Goal: Transaction & Acquisition: Purchase product/service

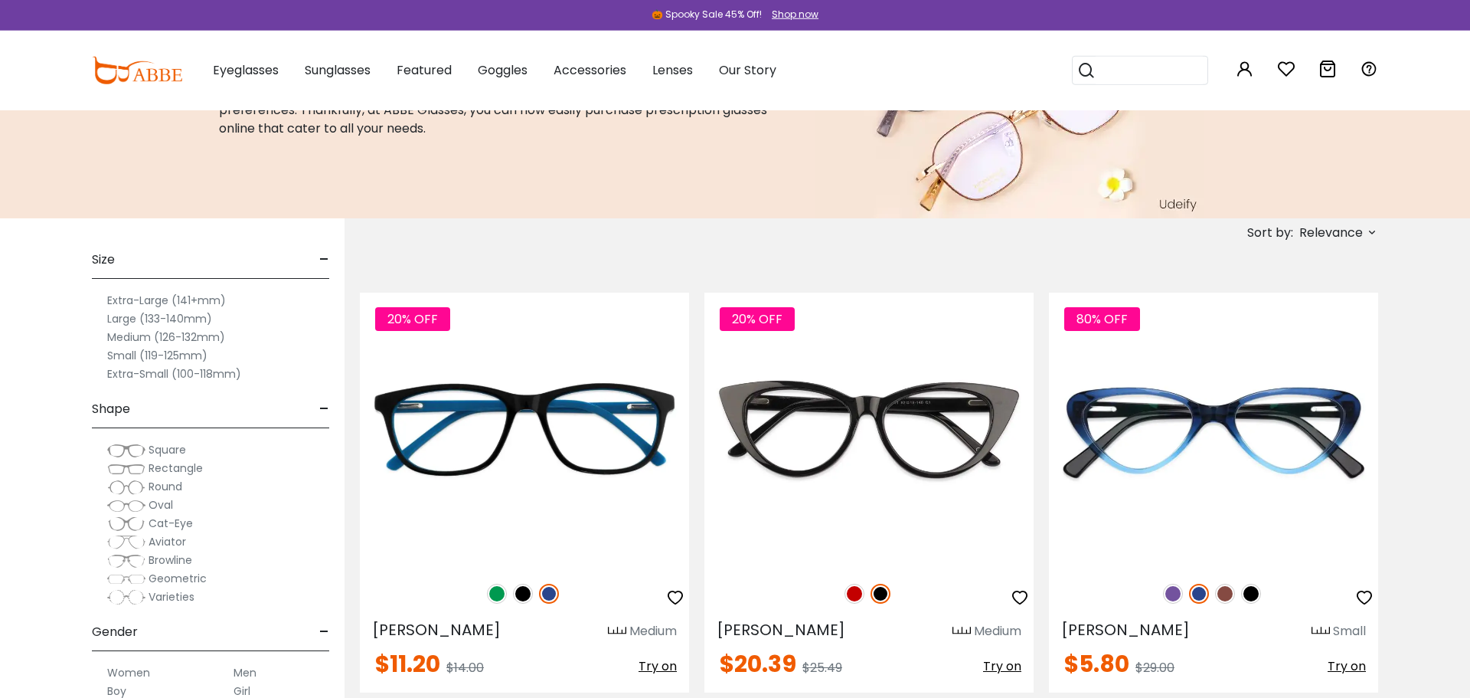
scroll to position [73, 0]
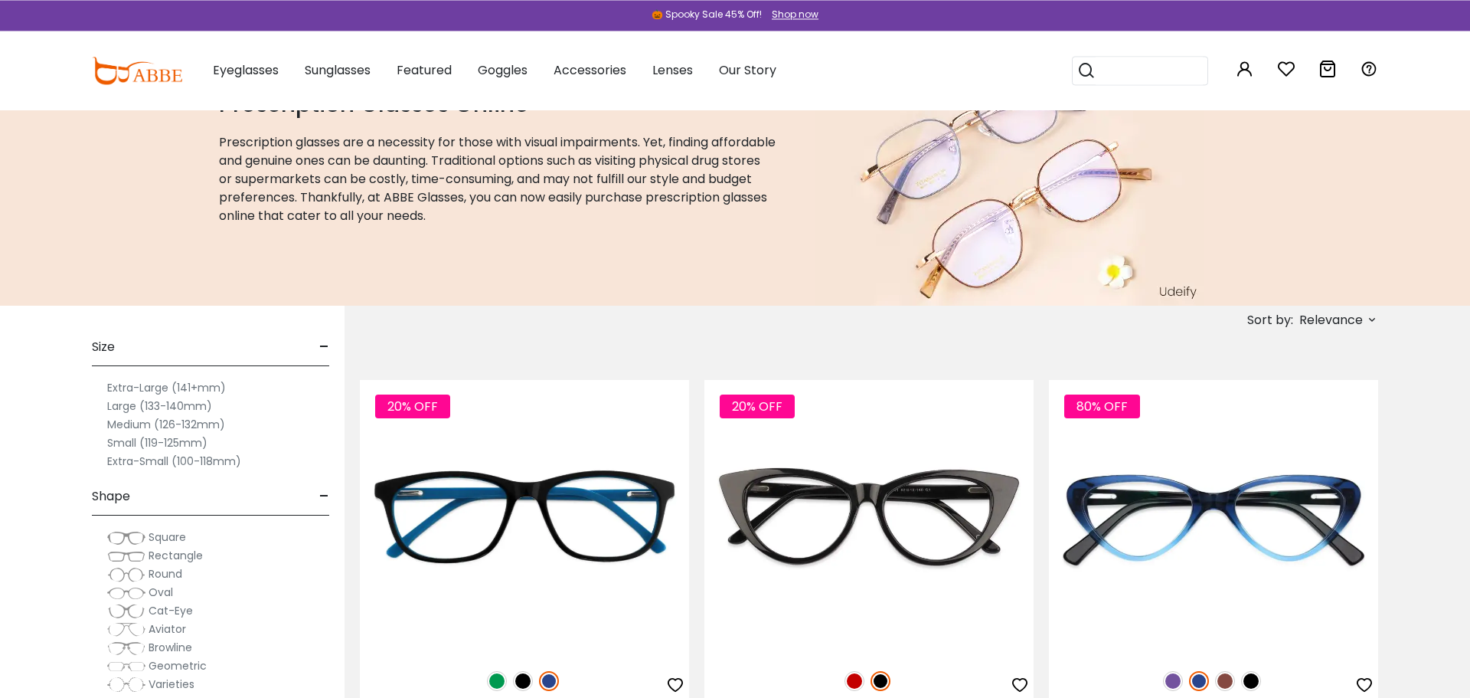
click at [195, 421] on label "Medium (126-132mm)" at bounding box center [166, 424] width 118 height 18
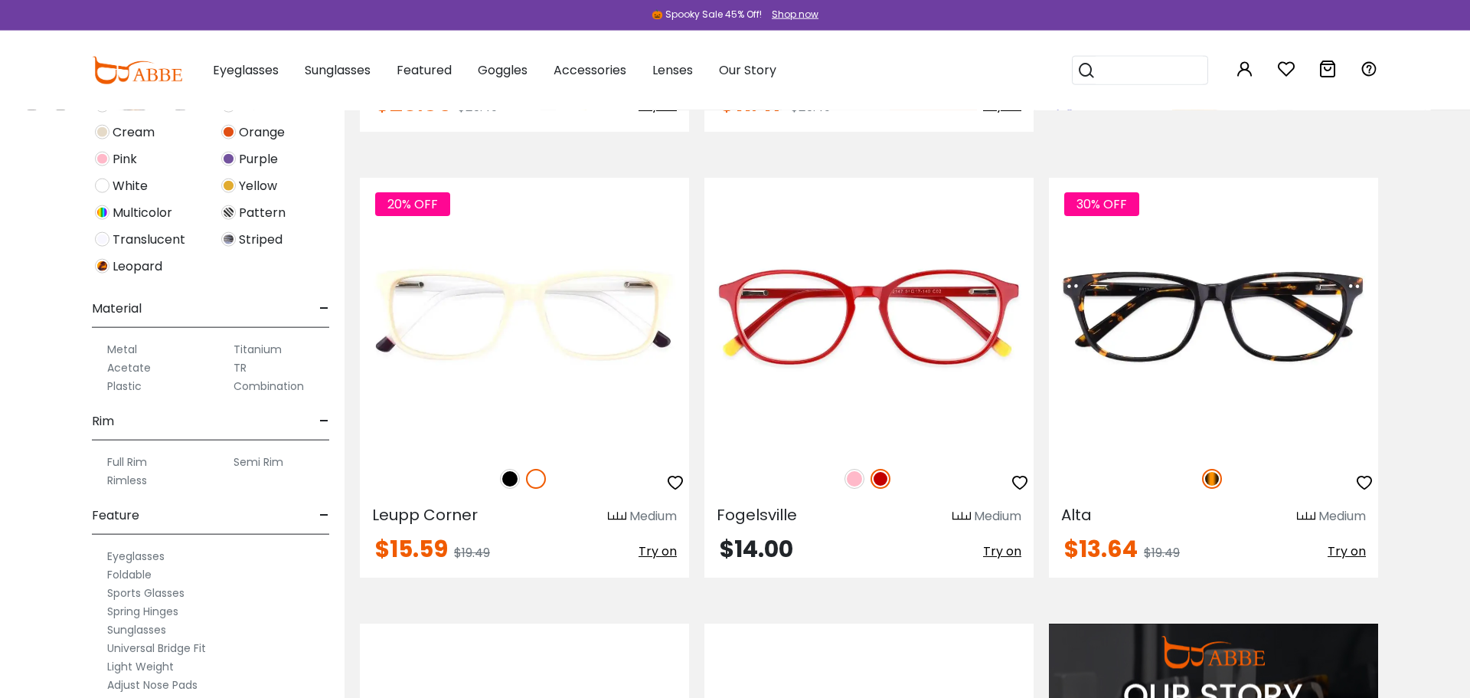
scroll to position [577, 0]
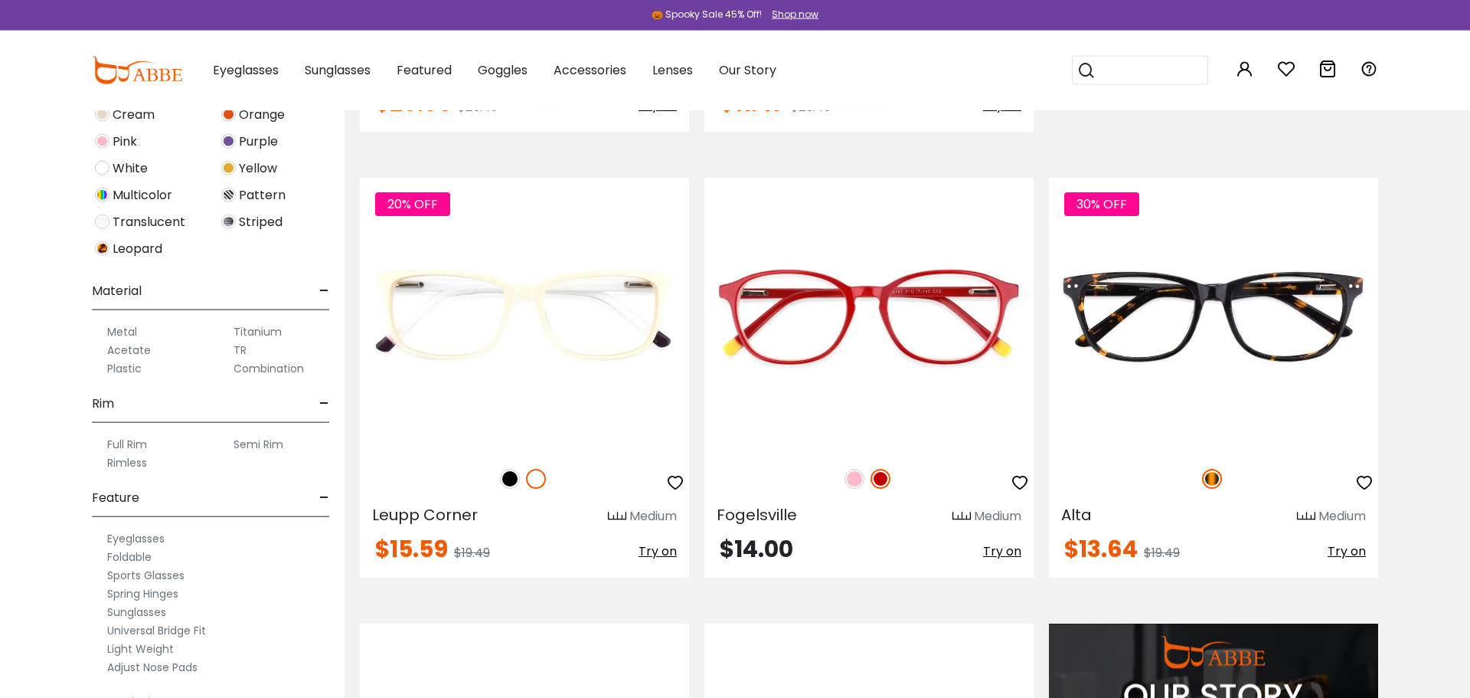
click at [132, 325] on label "Metal" at bounding box center [122, 331] width 30 height 18
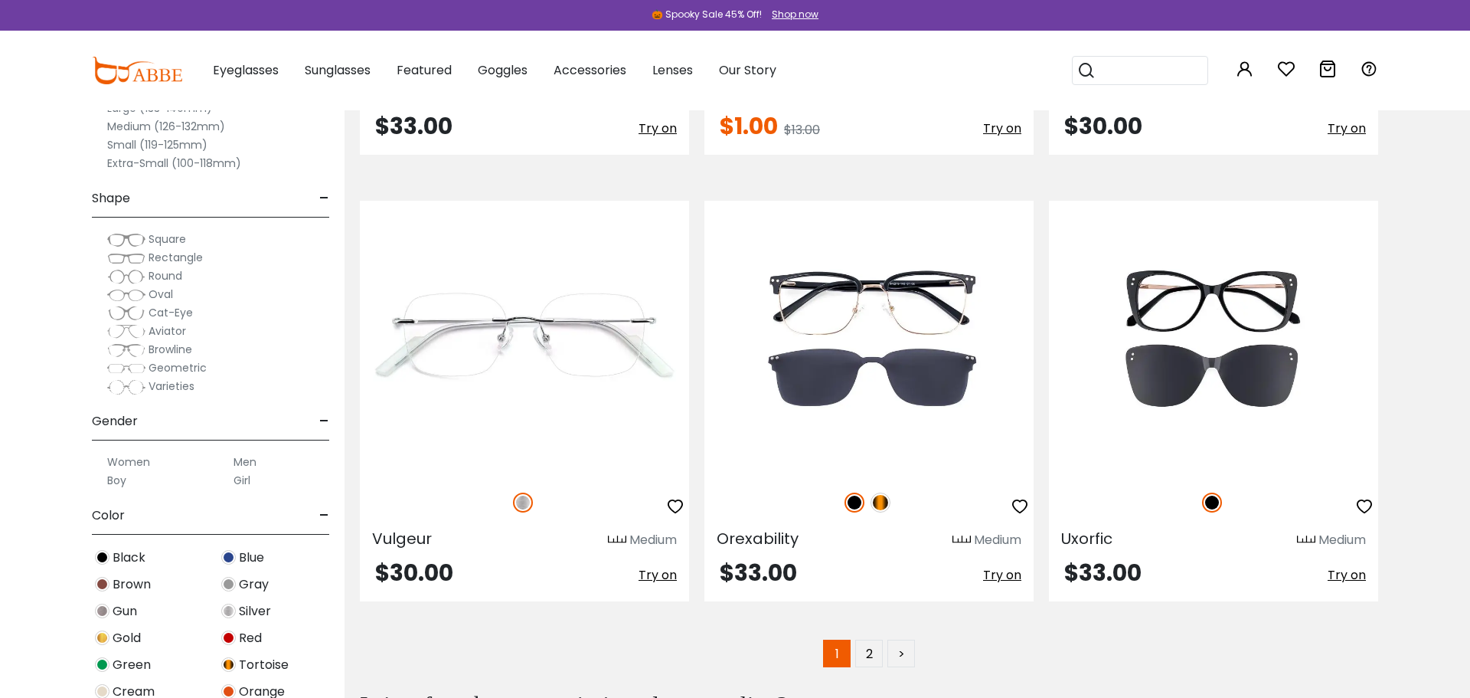
scroll to position [8806, 0]
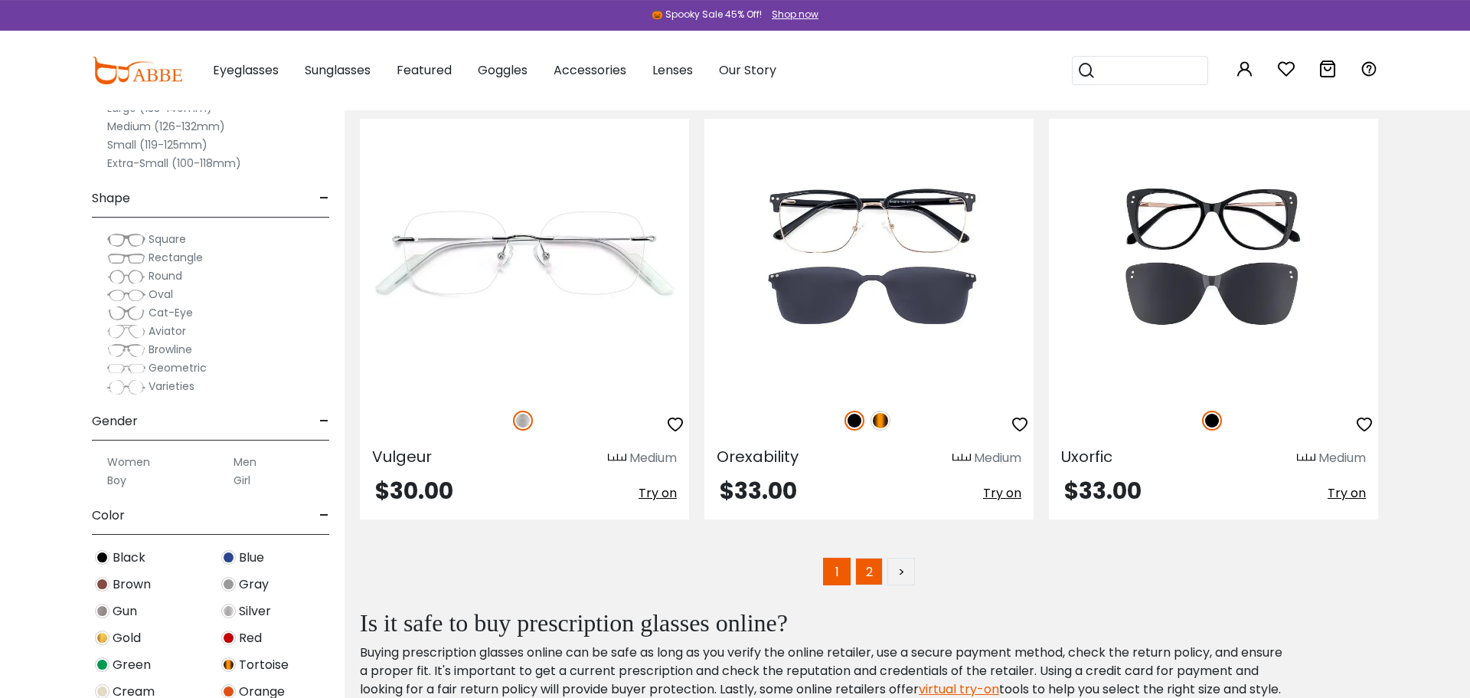
click at [871, 581] on link "2" at bounding box center [869, 572] width 28 height 28
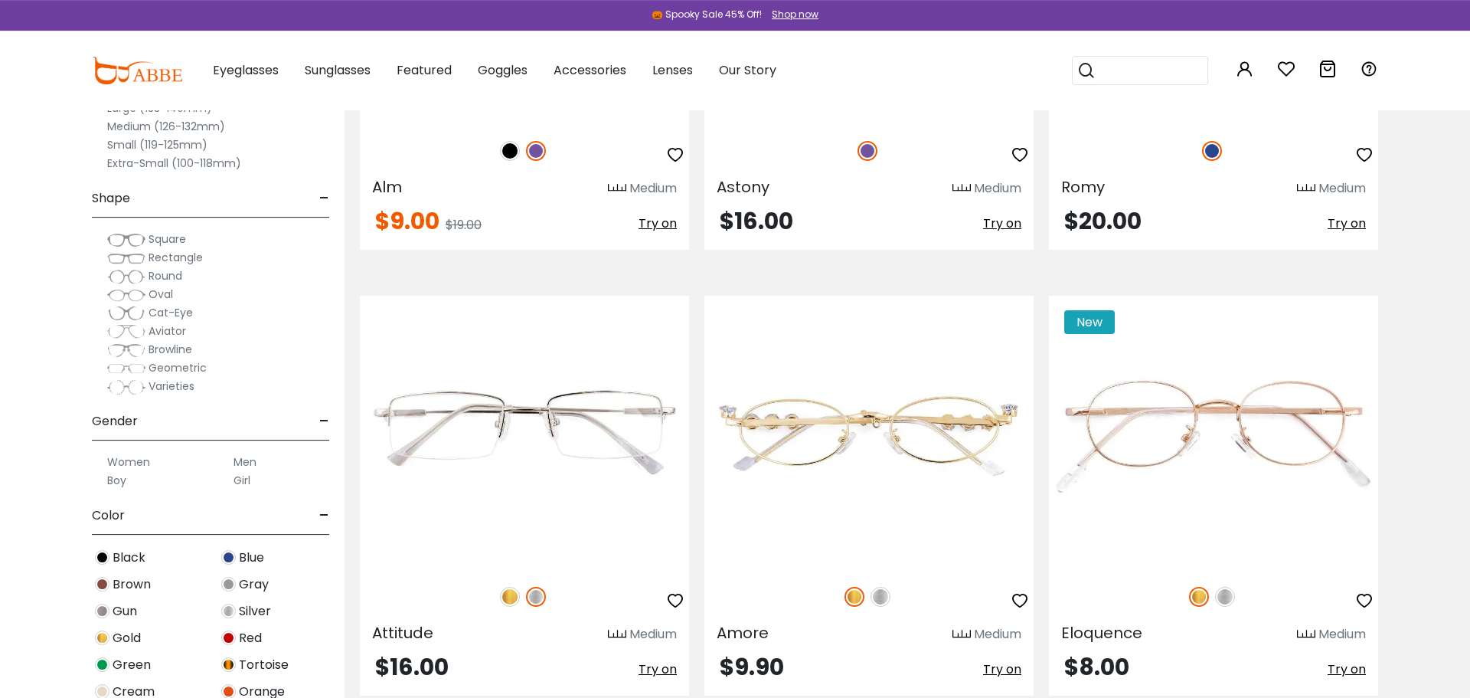
scroll to position [3723, 0]
click at [121, 139] on label "Small (119-125mm)" at bounding box center [157, 145] width 100 height 18
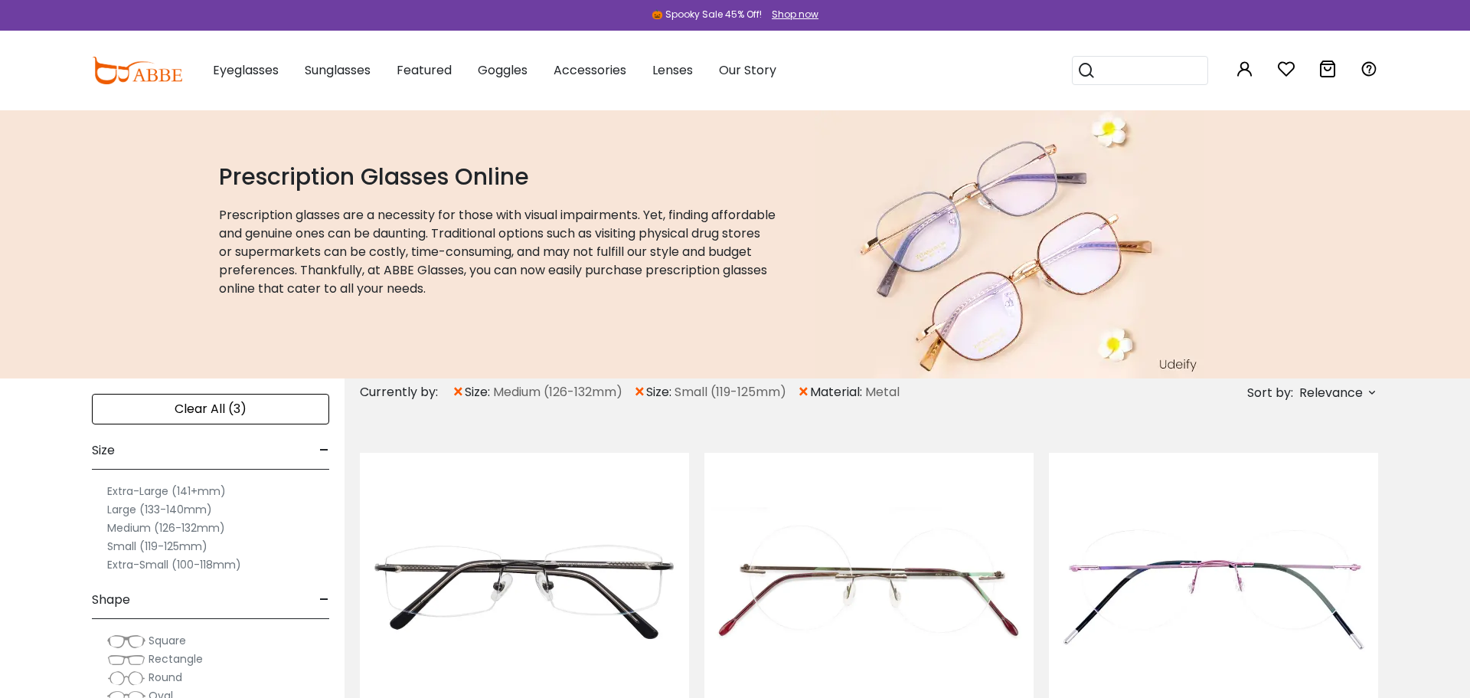
click at [459, 390] on span "×" at bounding box center [458, 392] width 13 height 28
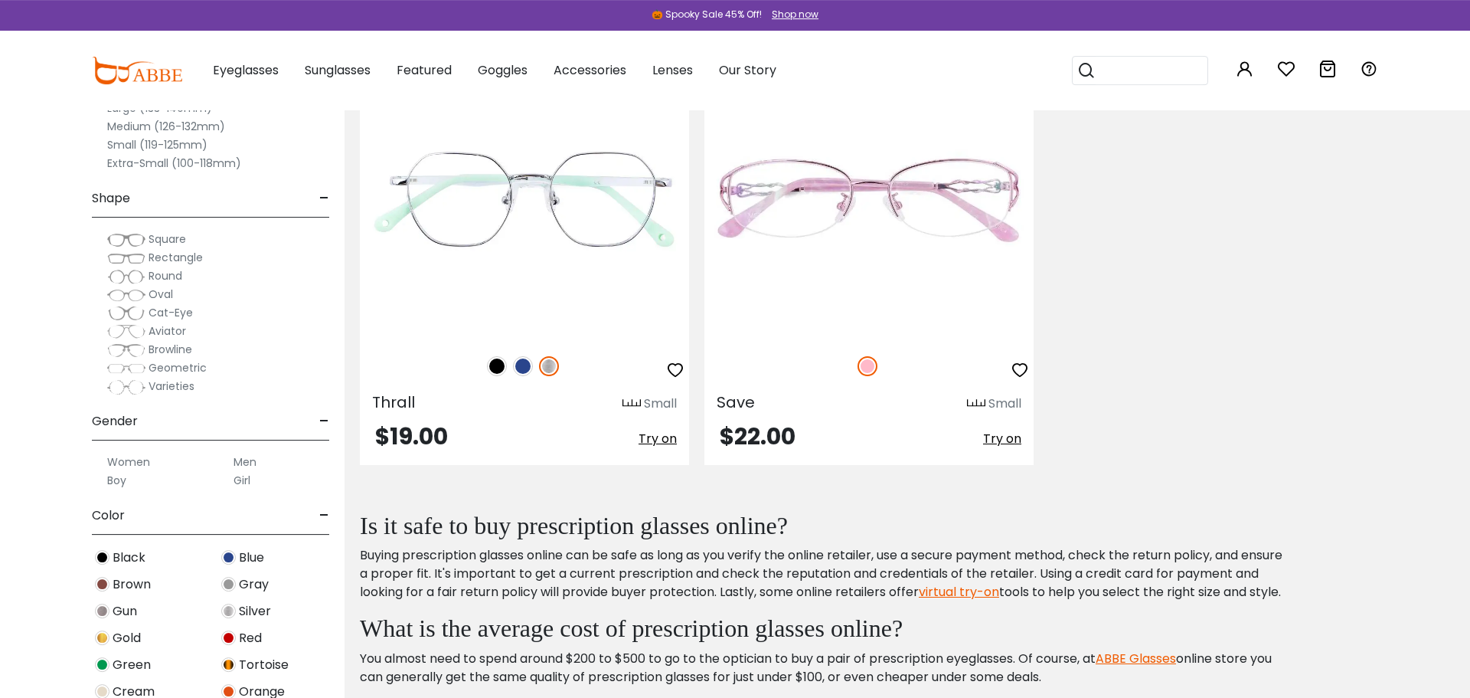
scroll to position [2167, 0]
